Goal: Find specific fact: Find specific fact

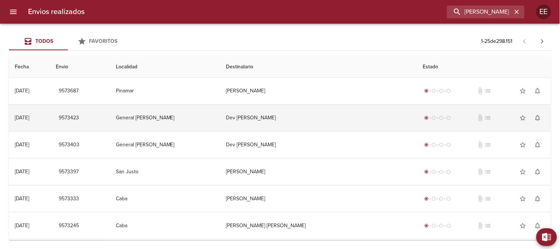
scroll to position [0, 4]
type input "YESSICA DANIELA GUANTAY"
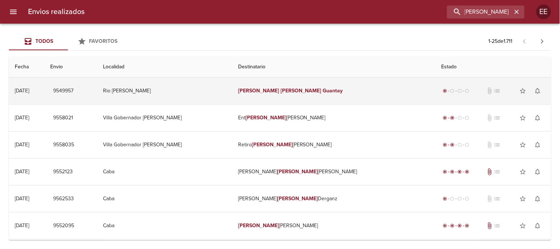
click at [346, 91] on td "Yessica Daniela Guantay" at bounding box center [333, 91] width 203 height 27
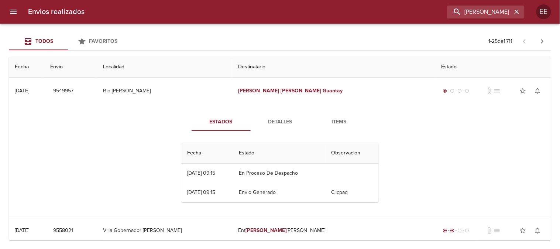
click at [277, 121] on span "Detalles" at bounding box center [280, 121] width 50 height 9
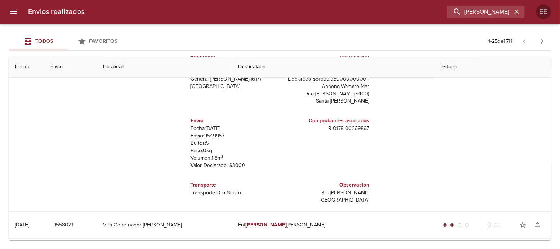
scroll to position [41, 0]
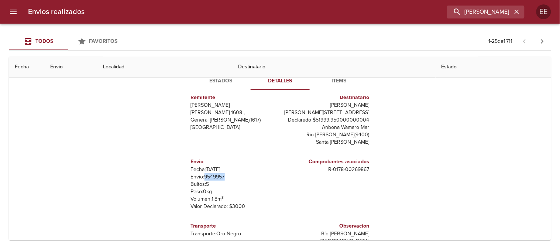
drag, startPoint x: 199, startPoint y: 177, endPoint x: 215, endPoint y: 178, distance: 15.2
click at [229, 177] on p "Envío: 9549957" at bounding box center [234, 176] width 86 height 7
copy p "9549957"
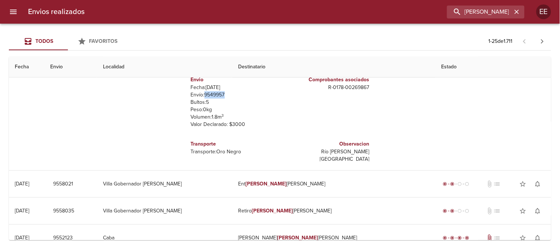
scroll to position [0, 0]
